Goal: Find specific page/section: Find specific page/section

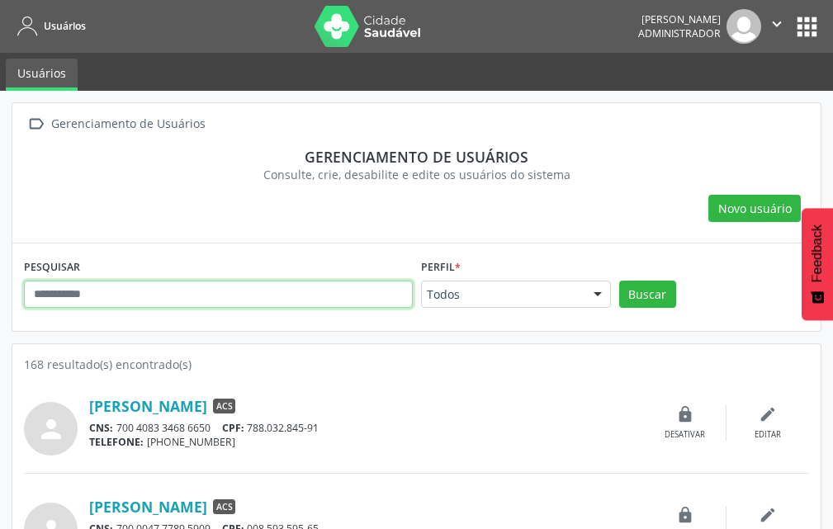
click at [189, 283] on input "text" at bounding box center [218, 295] width 389 height 28
type input "**********"
click at [619, 281] on button "Buscar" at bounding box center [647, 295] width 57 height 28
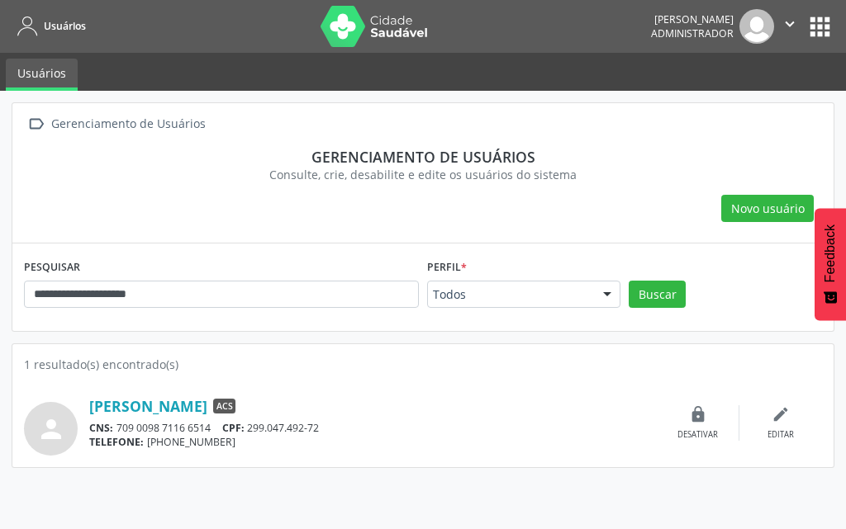
click at [174, 423] on div "CNS: 709 0098 7116 6514 CPF: 299.047.492-72" at bounding box center [372, 428] width 567 height 14
click at [184, 416] on div "[PERSON_NAME] ACS CNS: 709 0098 7116 6514 CPF: 299.047.492-72 TELEFONE: [PHONE_…" at bounding box center [372, 423] width 567 height 53
click at [186, 412] on link "[PERSON_NAME]" at bounding box center [148, 406] width 118 height 18
click at [167, 411] on link "[PERSON_NAME]" at bounding box center [148, 406] width 118 height 18
